Goal: Transaction & Acquisition: Purchase product/service

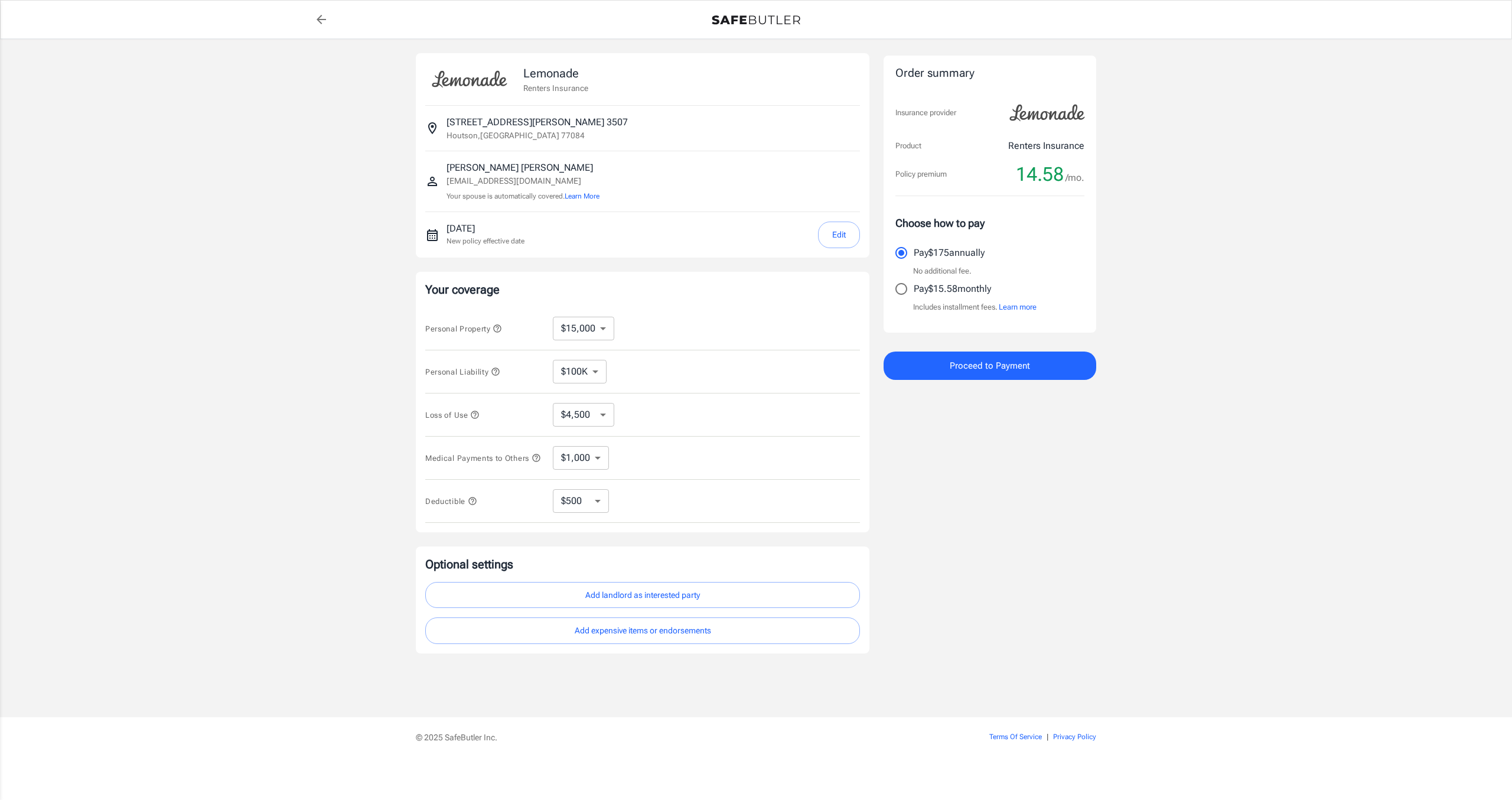
select select "15000"
select select "500"
click at [904, 289] on input "Pay $15.58 monthly" at bounding box center [901, 288] width 24 height 24
radio input "true"
click at [997, 369] on span "Proceed to Payment" at bounding box center [990, 366] width 80 height 16
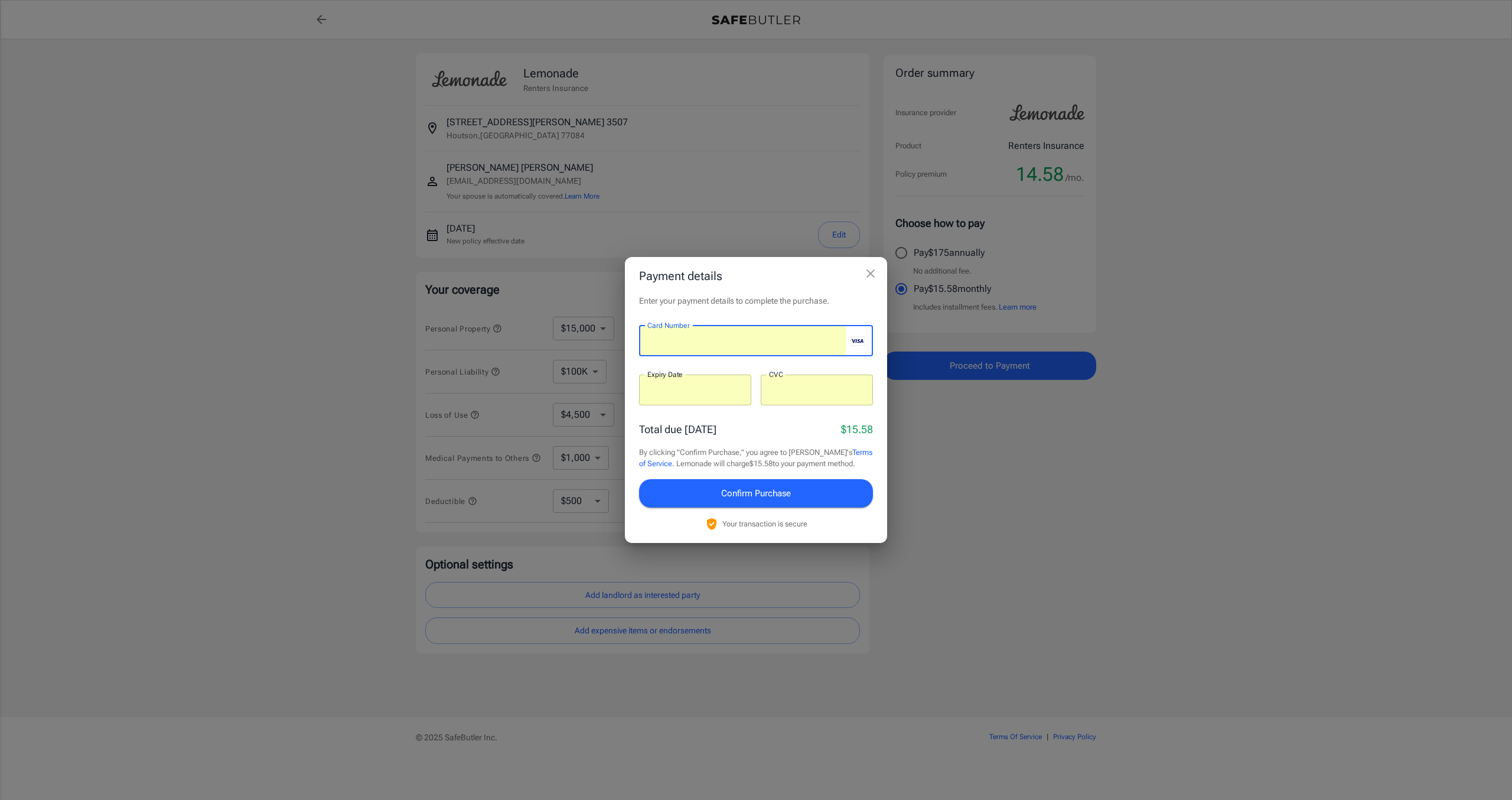
click at [740, 497] on span "Confirm Purchase" at bounding box center [756, 493] width 70 height 16
click at [770, 500] on span "Confirm Purchase" at bounding box center [756, 493] width 70 height 16
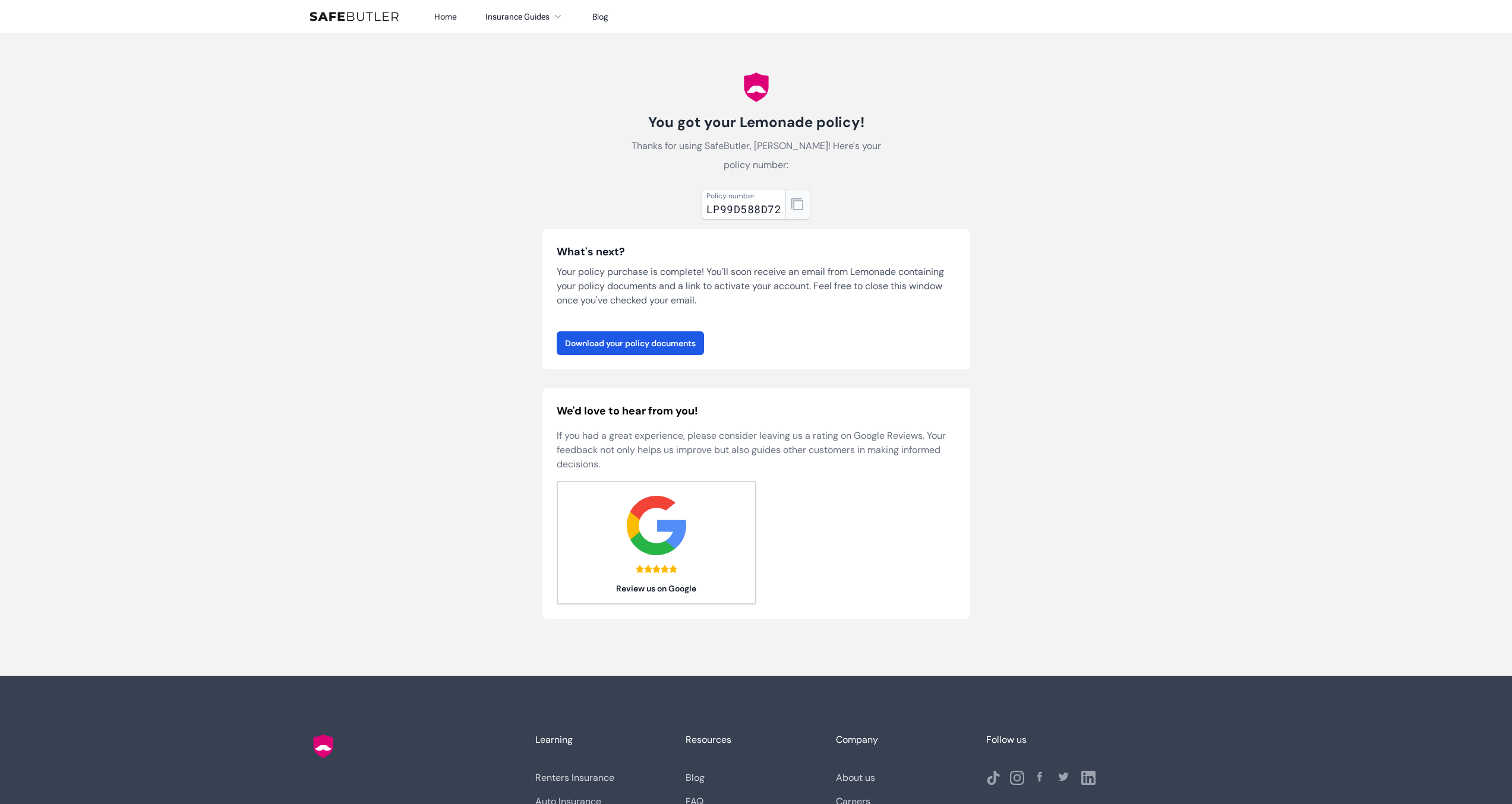
click at [800, 204] on icon "button" at bounding box center [797, 205] width 12 height 12
click at [664, 346] on link "Download your policy documents" at bounding box center [630, 342] width 147 height 24
